Goal: Task Accomplishment & Management: Manage account settings

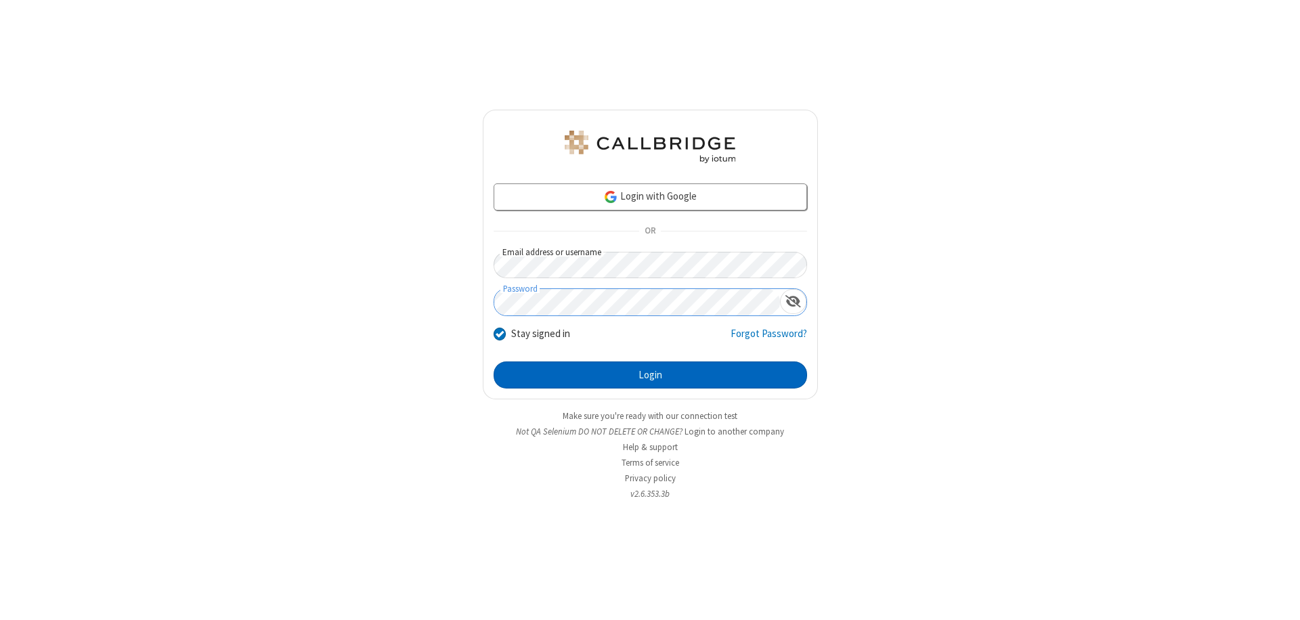
click at [650, 375] on button "Login" at bounding box center [651, 375] width 314 height 27
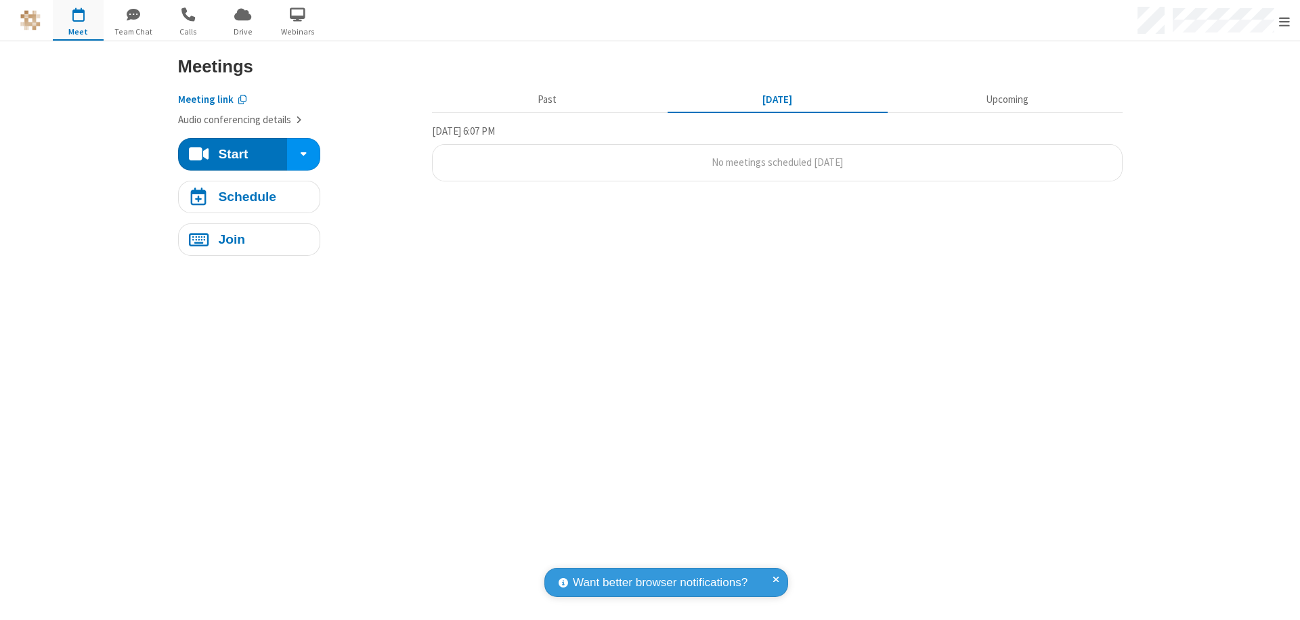
click at [1285, 21] on span "Open menu" at bounding box center [1284, 22] width 11 height 14
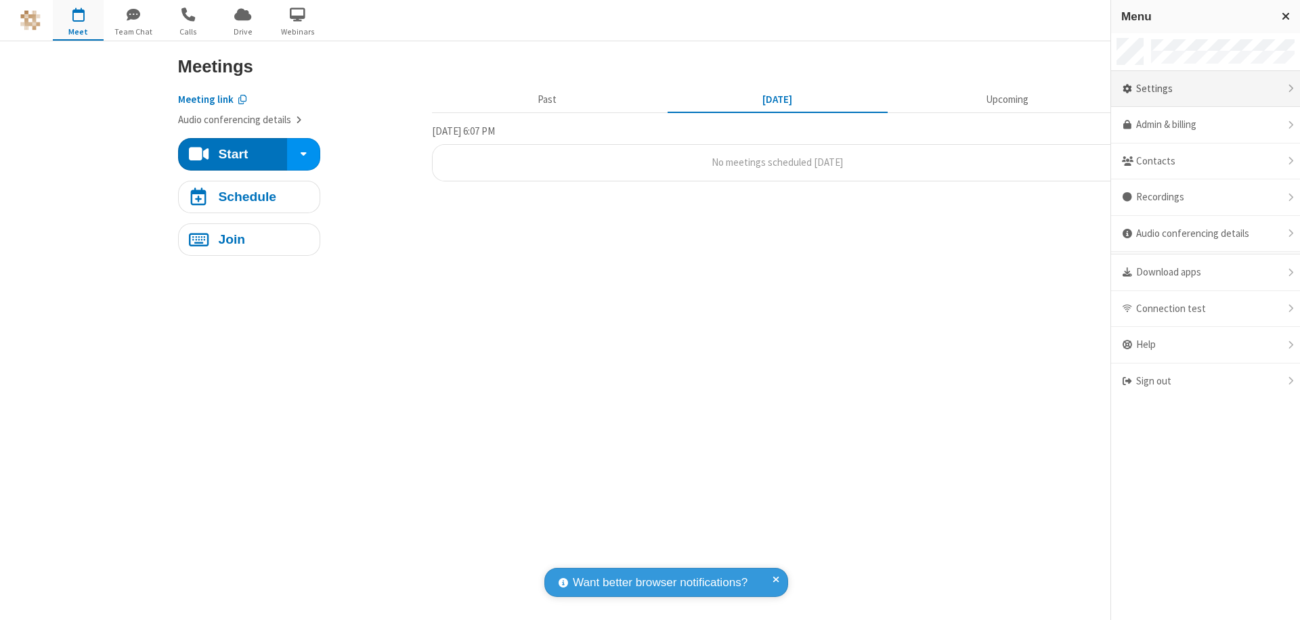
click at [1205, 89] on div "Settings" at bounding box center [1205, 89] width 189 height 37
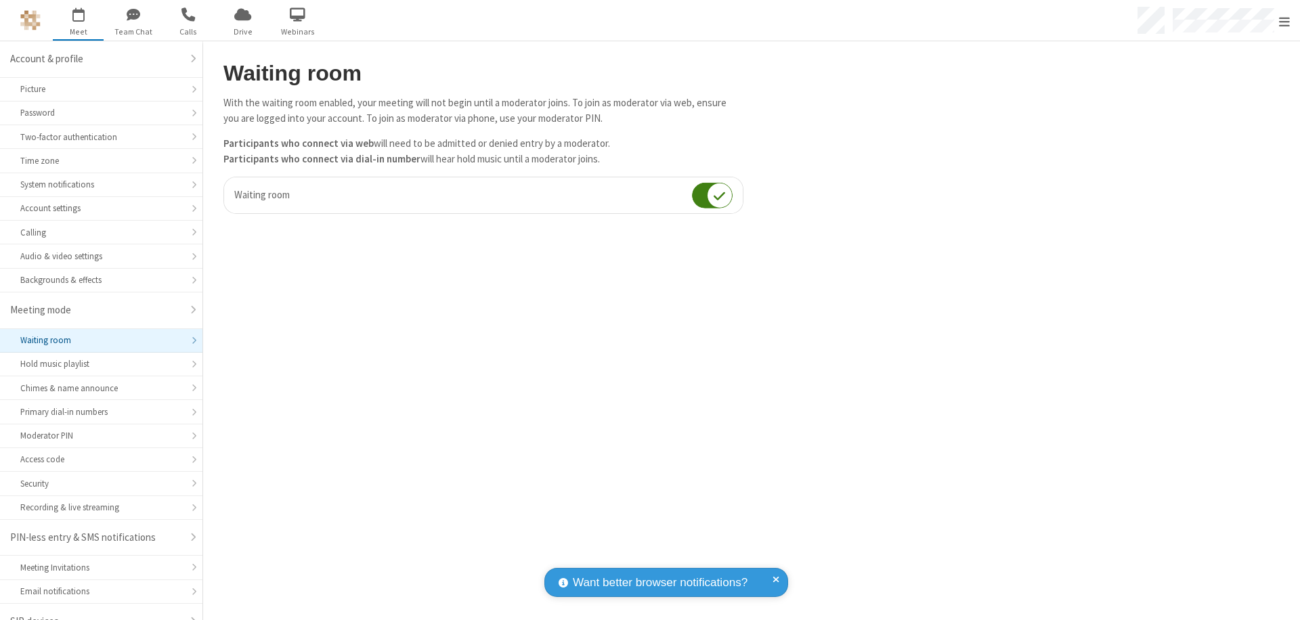
scroll to position [19, 0]
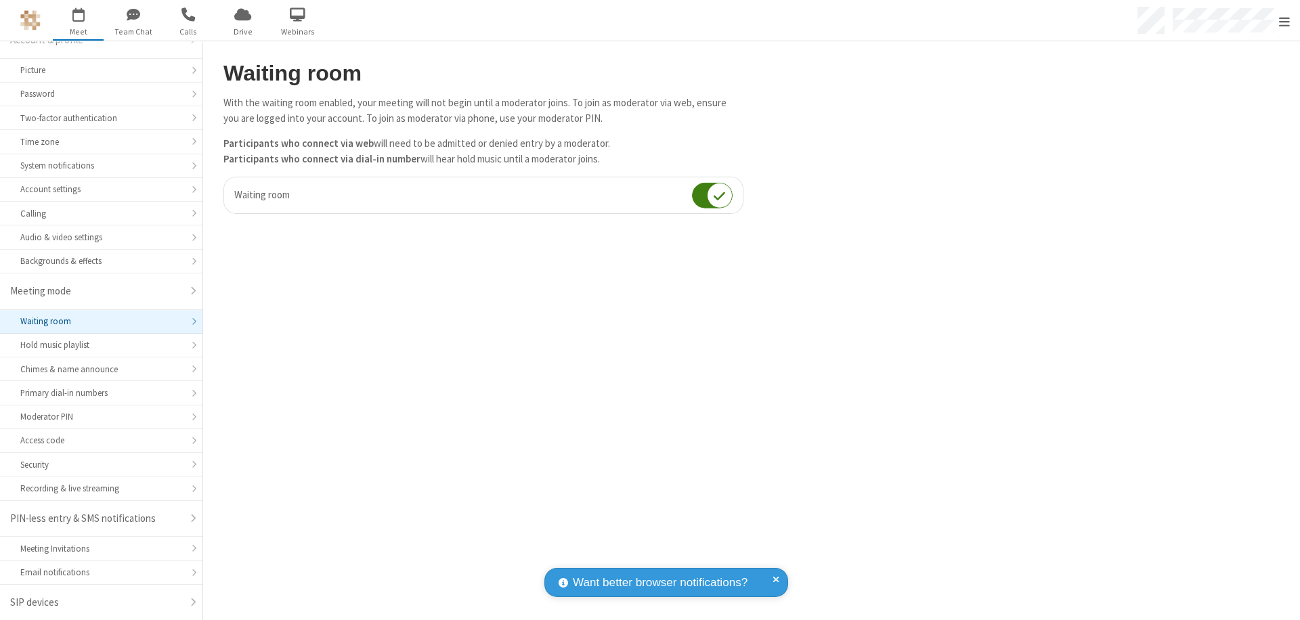
click at [712, 195] on input "checkbox" at bounding box center [712, 195] width 41 height 26
checkbox input "false"
click at [1285, 20] on span "Open menu" at bounding box center [1284, 22] width 11 height 14
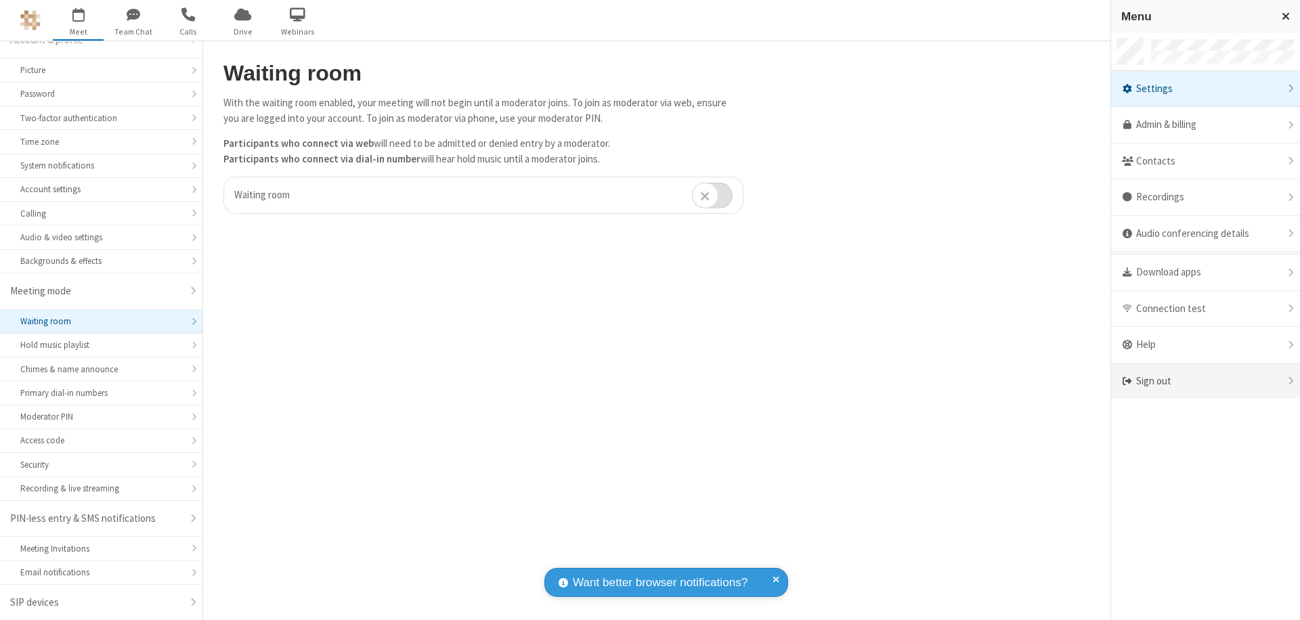
click at [1205, 381] on div "Sign out" at bounding box center [1205, 382] width 189 height 36
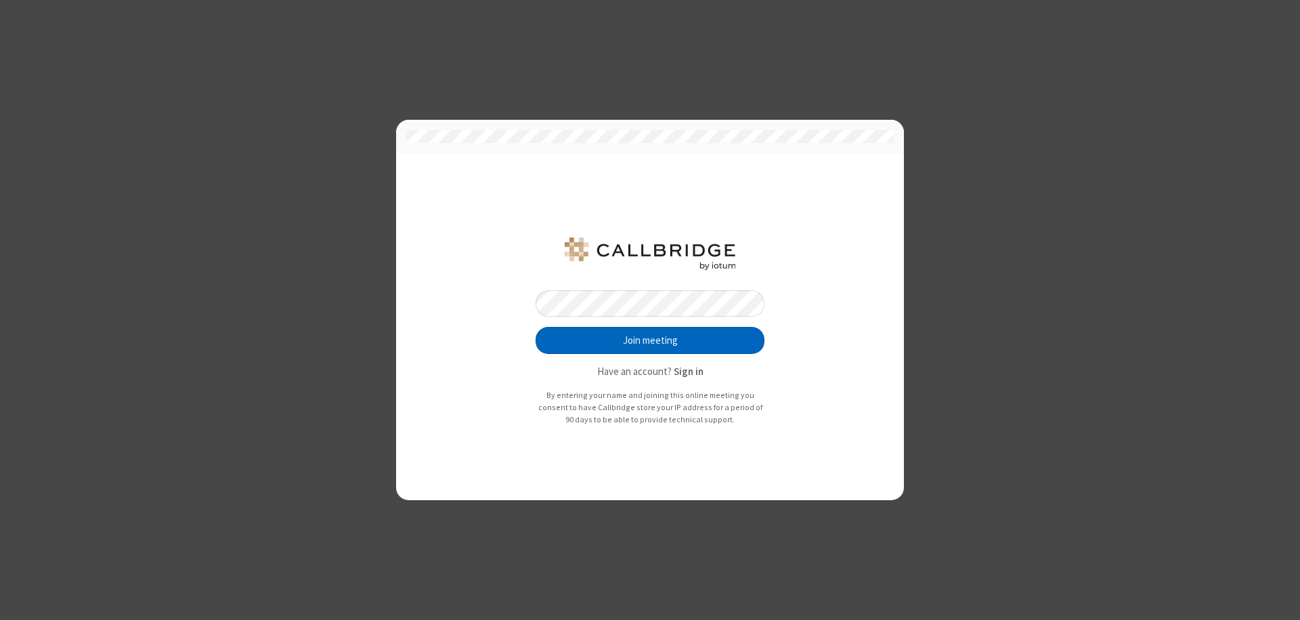
click at [650, 341] on button "Join meeting" at bounding box center [650, 340] width 229 height 27
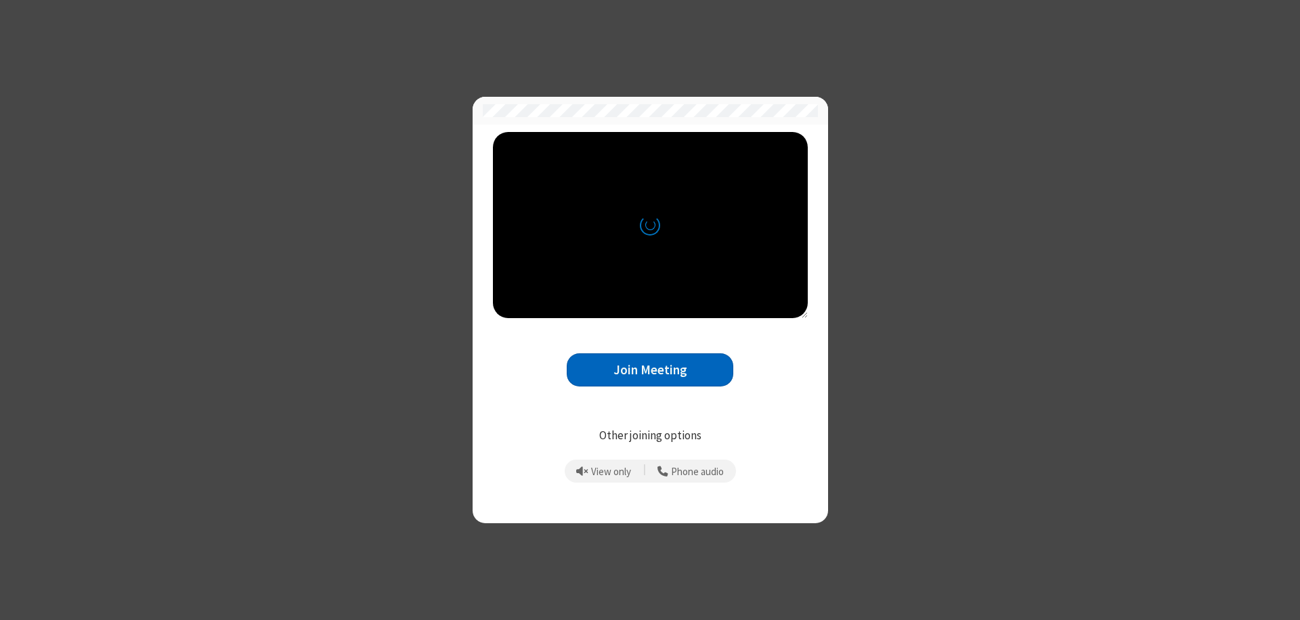
click at [650, 370] on button "Join Meeting" at bounding box center [650, 370] width 167 height 33
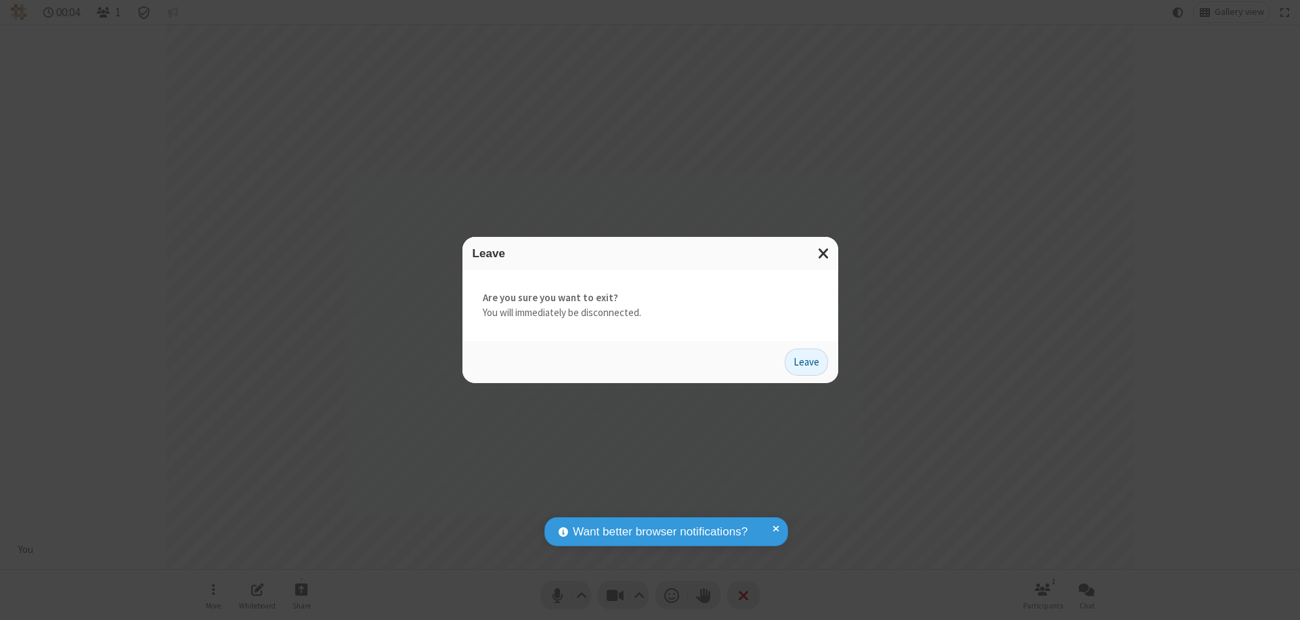
click at [807, 362] on button "Leave" at bounding box center [806, 362] width 43 height 27
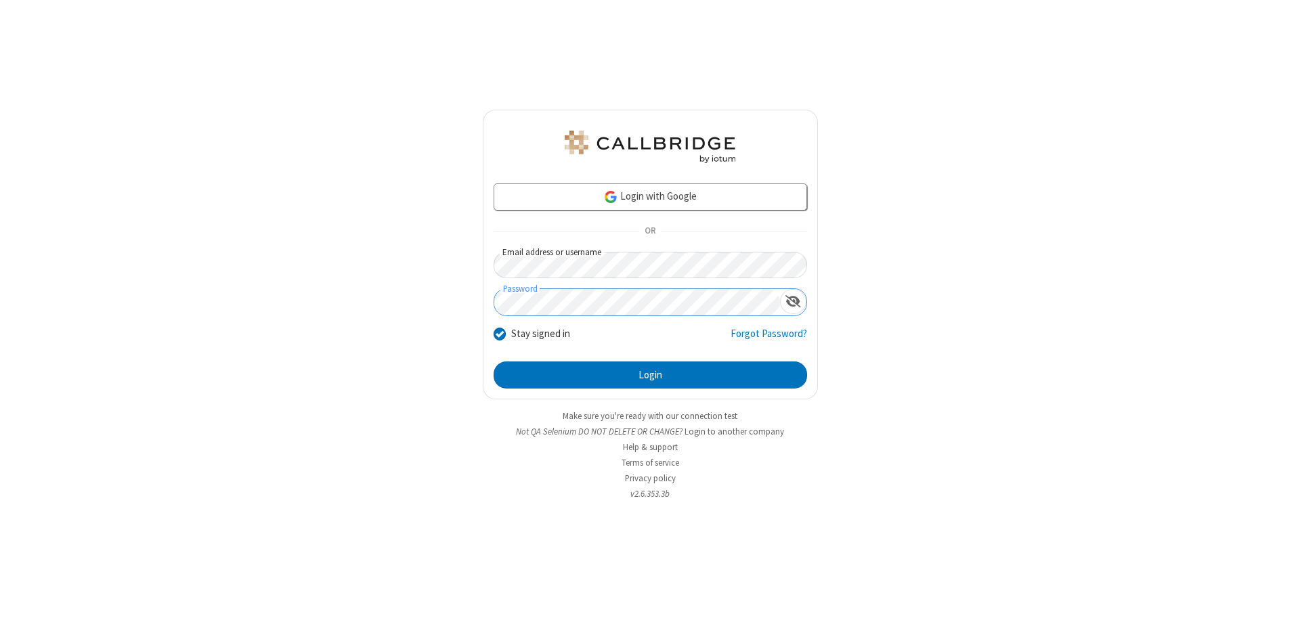
click at [650, 375] on button "Login" at bounding box center [651, 375] width 314 height 27
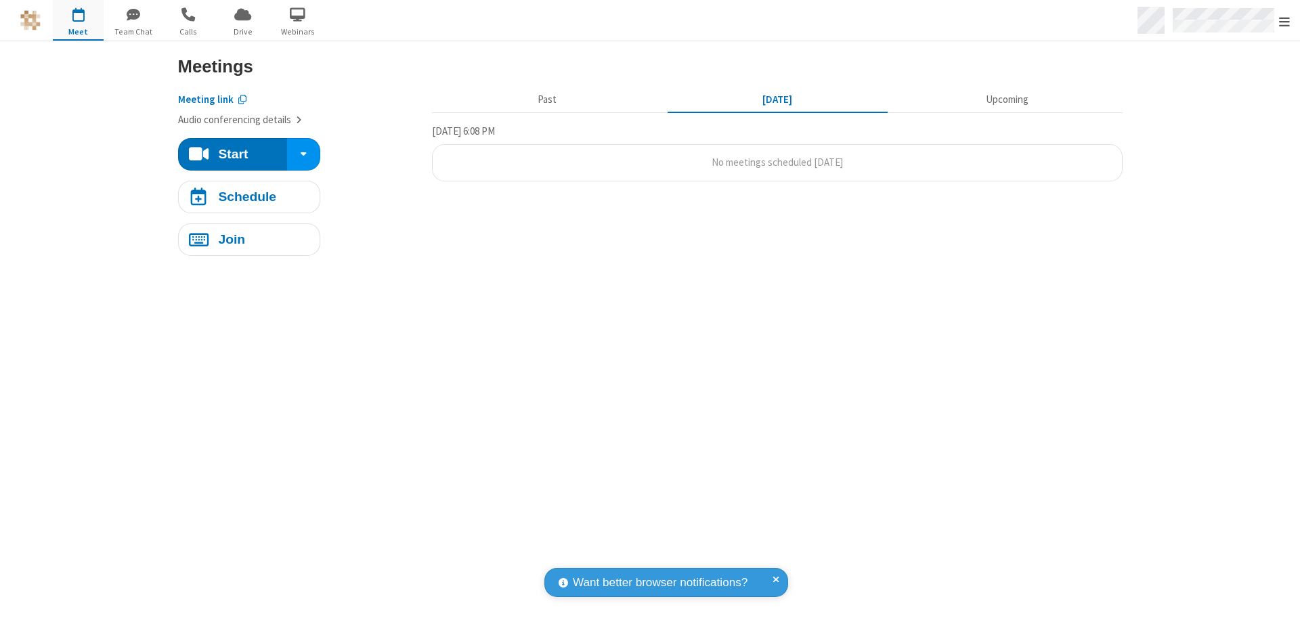
click at [1285, 21] on span "Open menu" at bounding box center [1284, 22] width 11 height 14
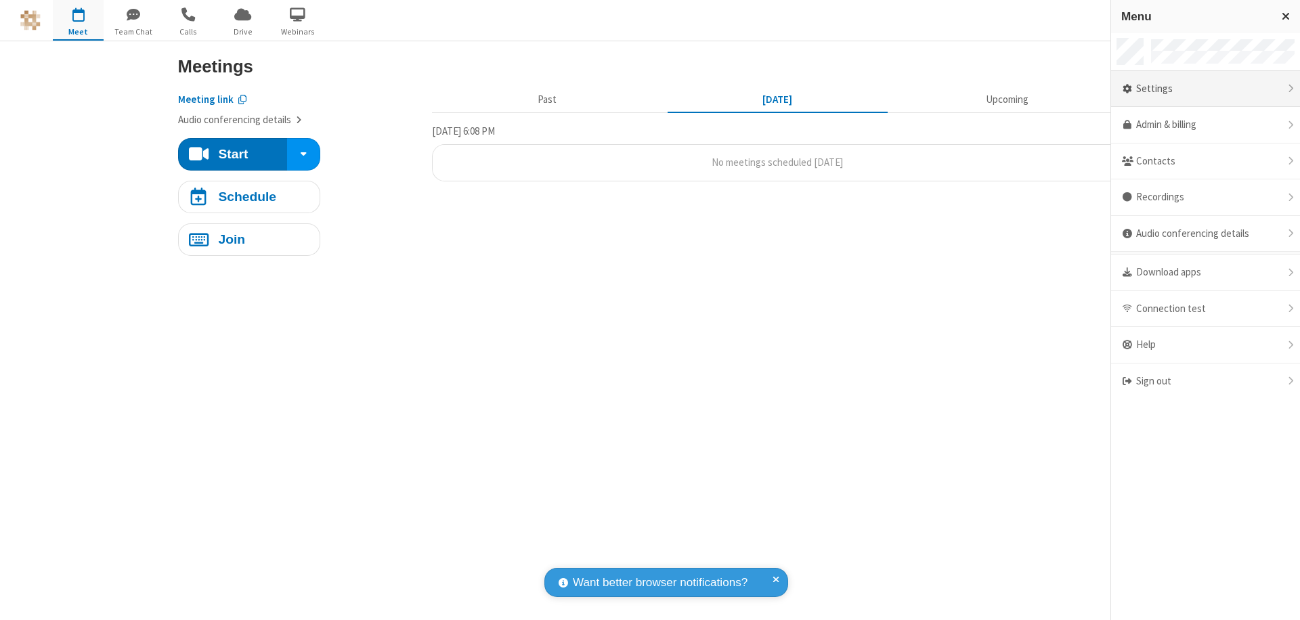
click at [1205, 89] on div "Settings" at bounding box center [1205, 89] width 189 height 37
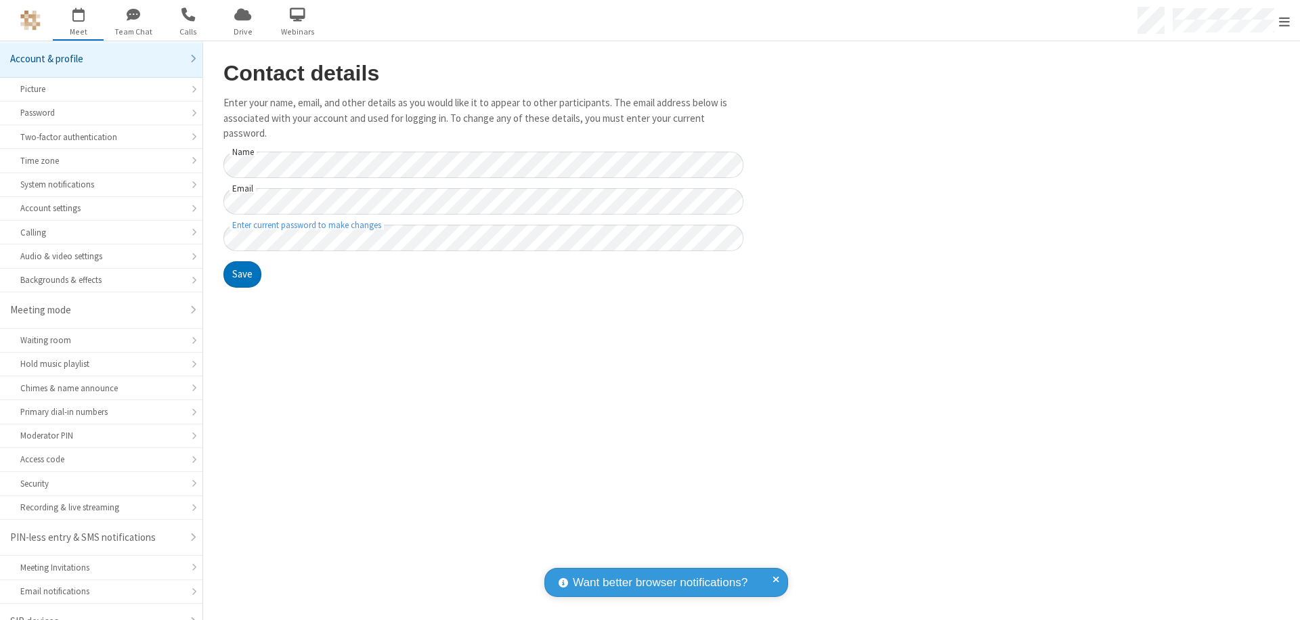
scroll to position [19, 0]
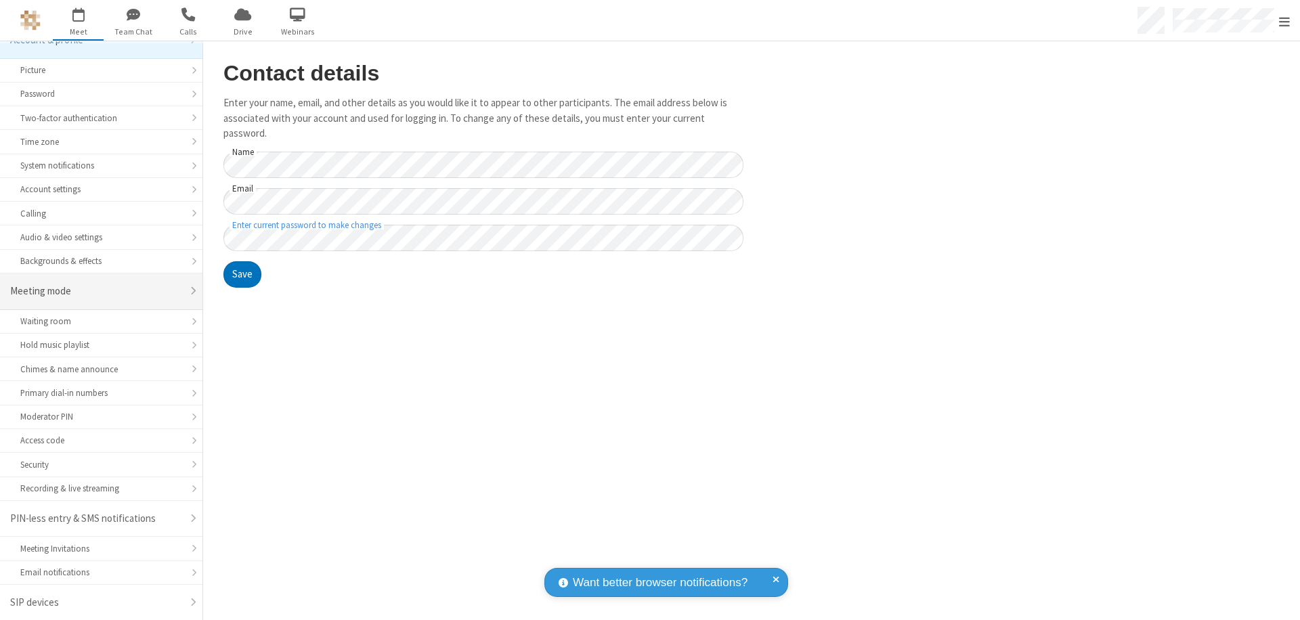
click at [96, 291] on div "Meeting mode" at bounding box center [96, 292] width 172 height 16
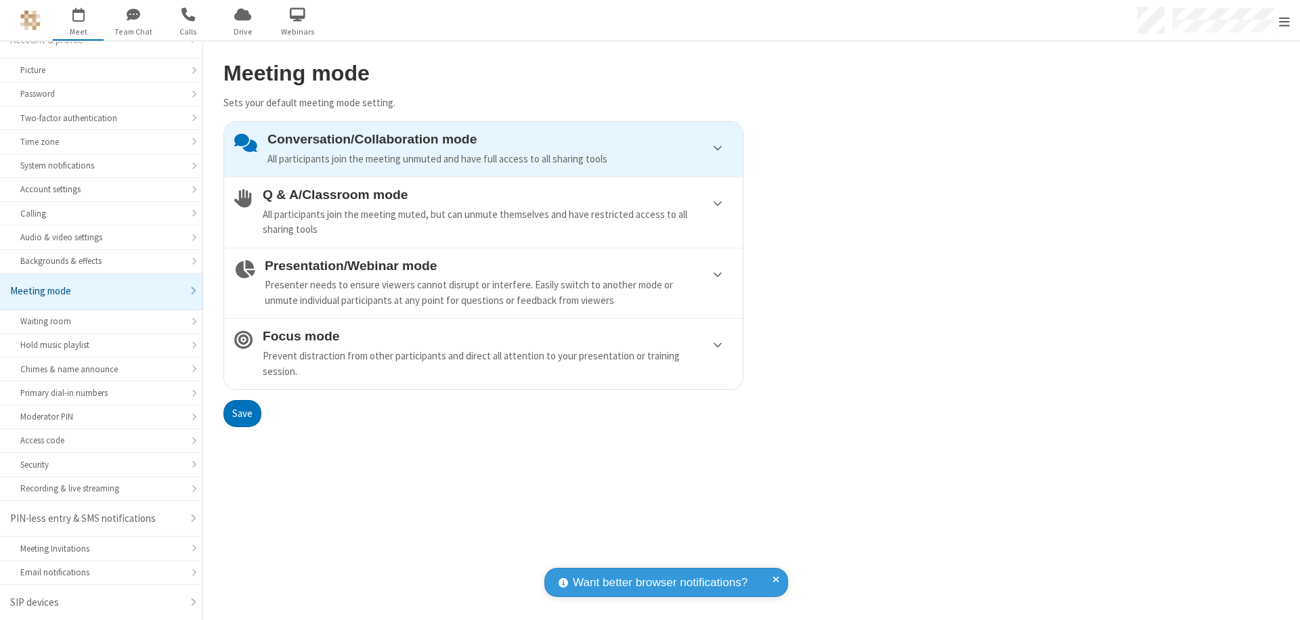
click at [484, 149] on div "Conversation/Collaboration mode All participants join the meeting unmuted and h…" at bounding box center [500, 149] width 465 height 35
click at [242, 413] on button "Save" at bounding box center [242, 413] width 38 height 27
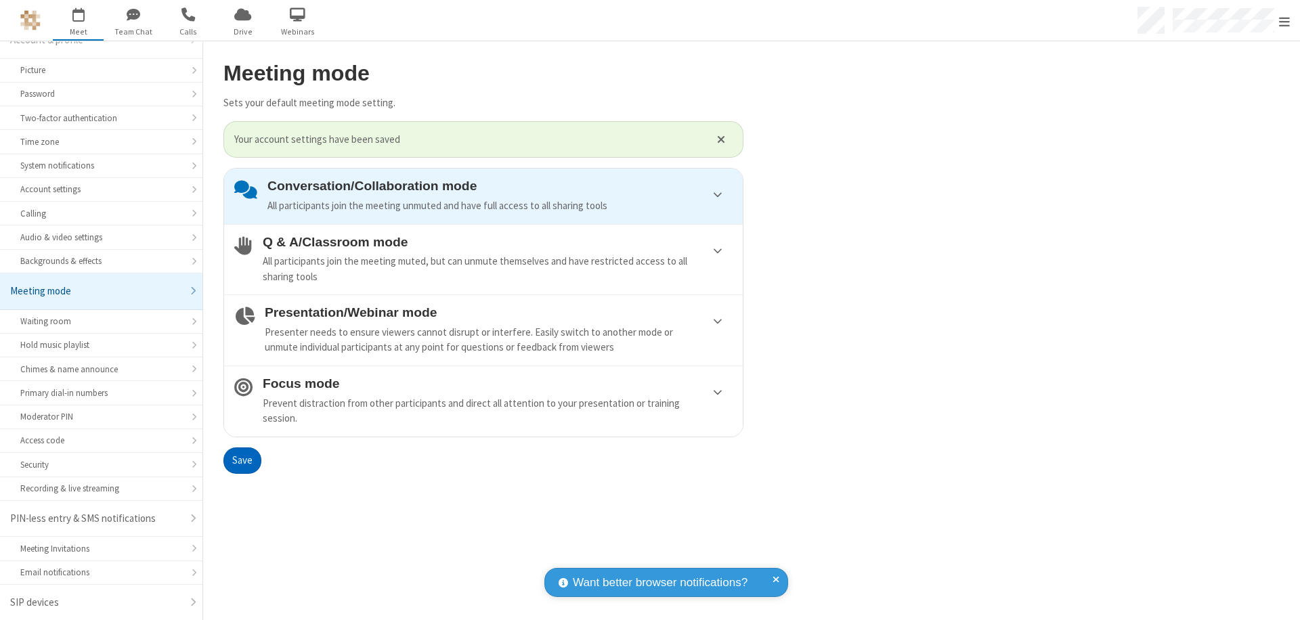
click at [1285, 20] on span "Open menu" at bounding box center [1284, 22] width 11 height 14
